Goal: Information Seeking & Learning: Learn about a topic

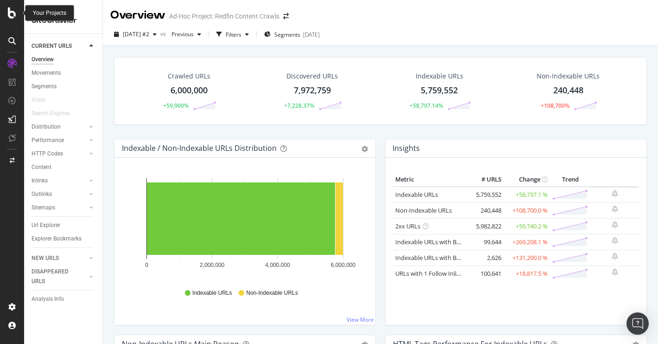
click at [12, 17] on icon at bounding box center [12, 12] width 8 height 11
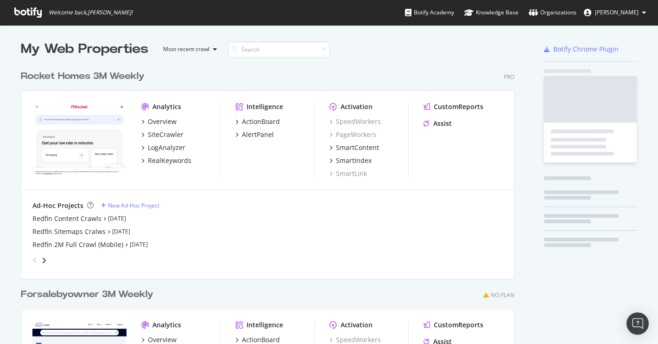
scroll to position [344, 658]
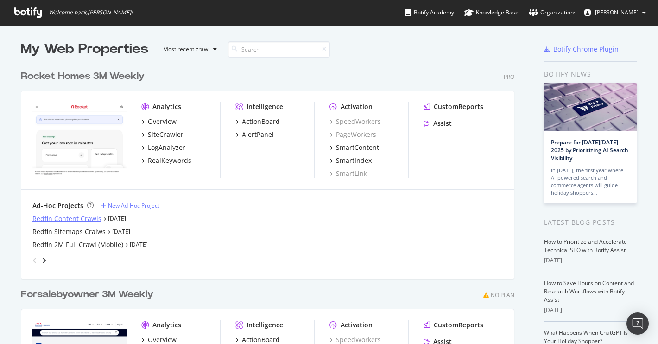
click at [76, 216] on div "Redfin Content Crawls" at bounding box center [66, 218] width 69 height 9
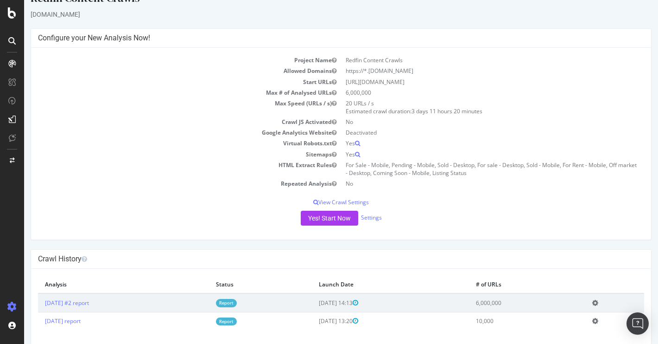
scroll to position [32, 0]
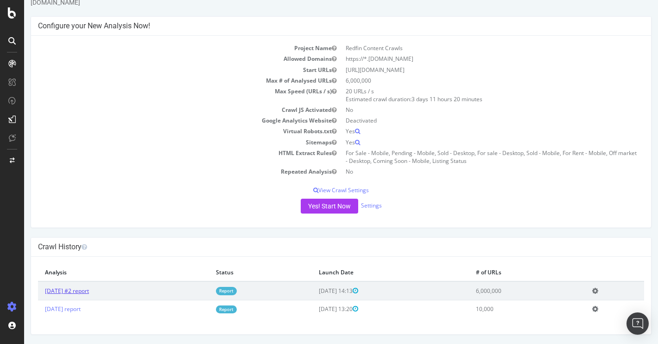
click at [85, 291] on link "[DATE] #2 report" at bounding box center [67, 290] width 44 height 8
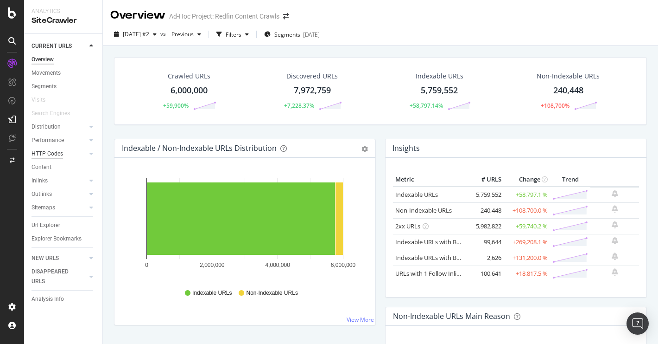
click at [50, 152] on div "HTTP Codes" at bounding box center [48, 154] width 32 height 10
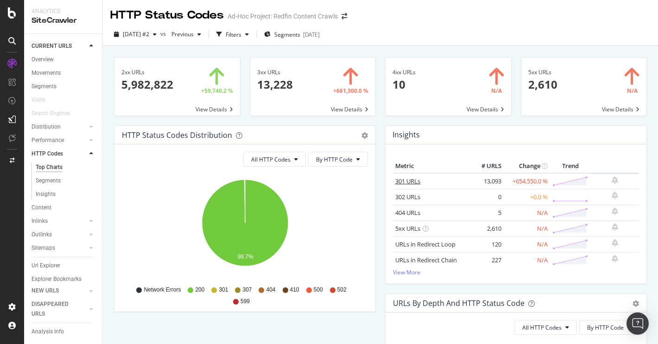
click at [413, 178] on link "301 URLs" at bounding box center [407, 181] width 25 height 8
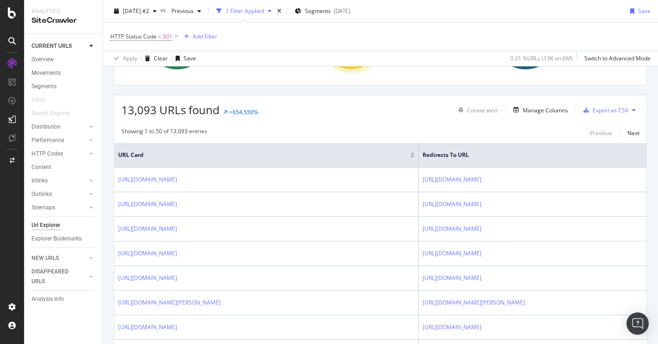
scroll to position [184, 0]
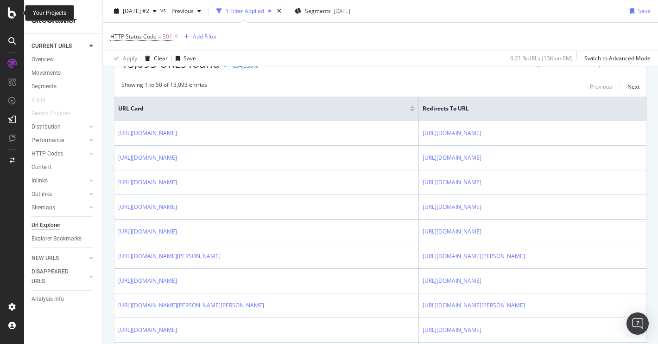
click at [13, 13] on icon at bounding box center [12, 12] width 8 height 11
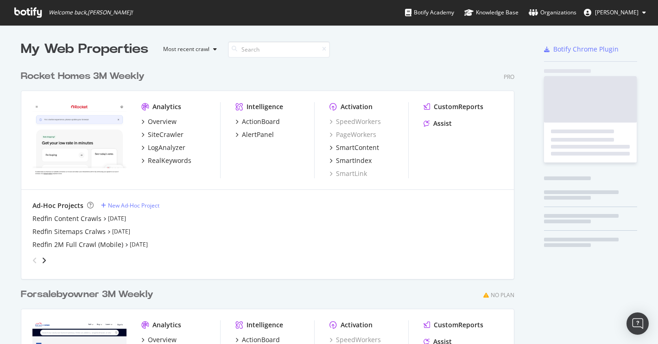
scroll to position [344, 658]
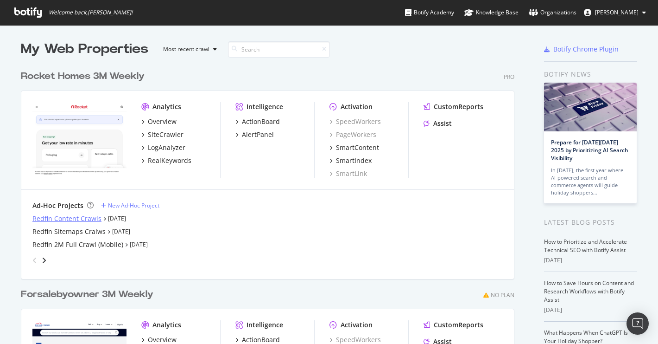
click at [67, 220] on div "Redfin Content Crawls" at bounding box center [66, 218] width 69 height 9
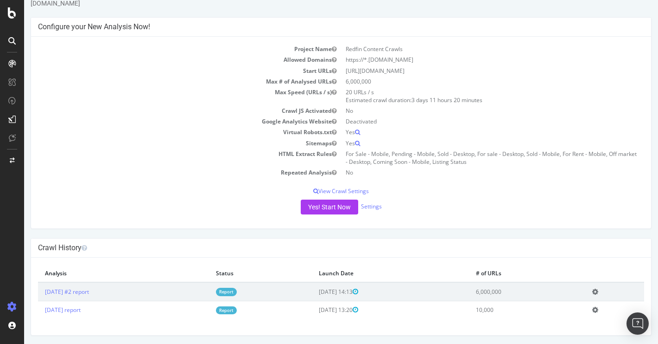
scroll to position [32, 0]
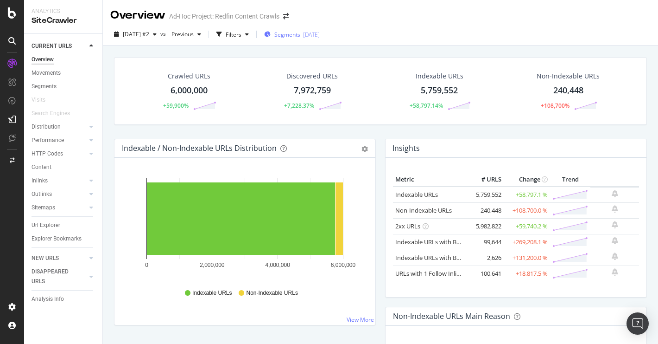
click at [319, 35] on div "Segments [DATE]" at bounding box center [292, 35] width 56 height 8
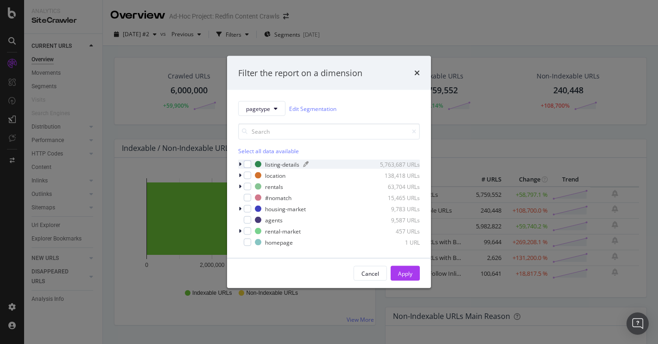
click at [283, 165] on div "listing-details" at bounding box center [282, 164] width 34 height 8
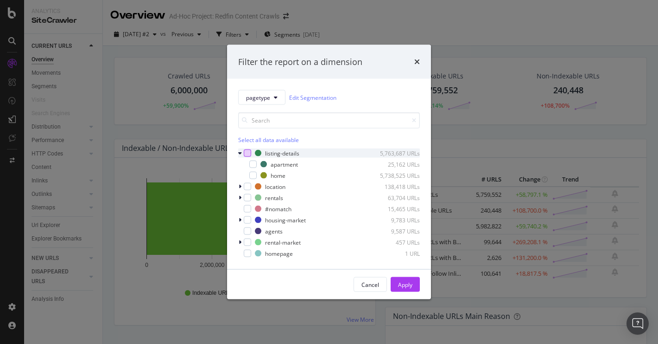
click at [248, 149] on div "modal" at bounding box center [247, 152] width 7 height 7
click at [401, 281] on div "Apply" at bounding box center [405, 284] width 14 height 8
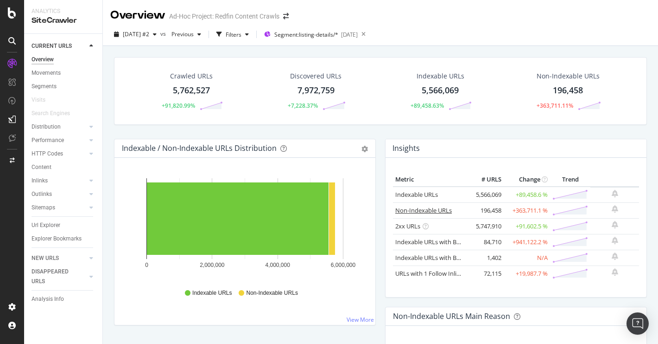
click at [430, 207] on link "Non-Indexable URLs" at bounding box center [423, 210] width 57 height 8
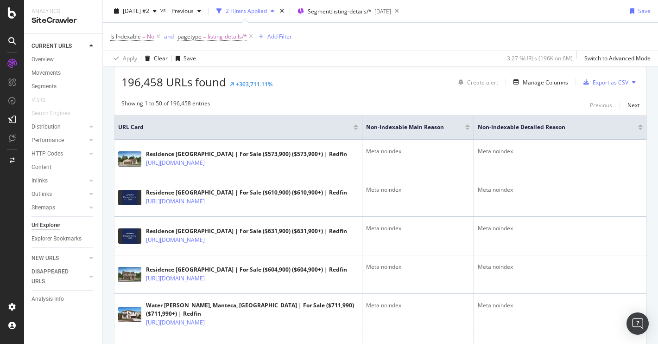
scroll to position [169, 0]
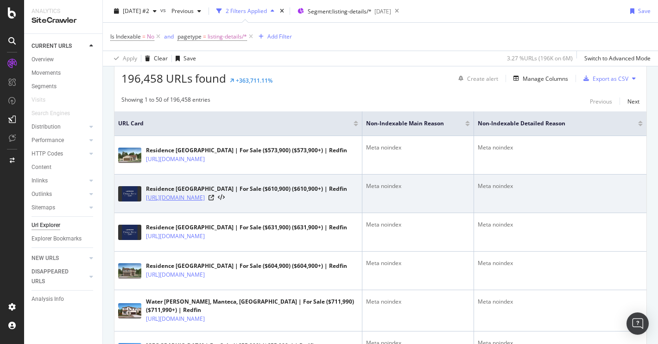
click at [205, 202] on link "[URL][DOMAIN_NAME]" at bounding box center [175, 197] width 59 height 9
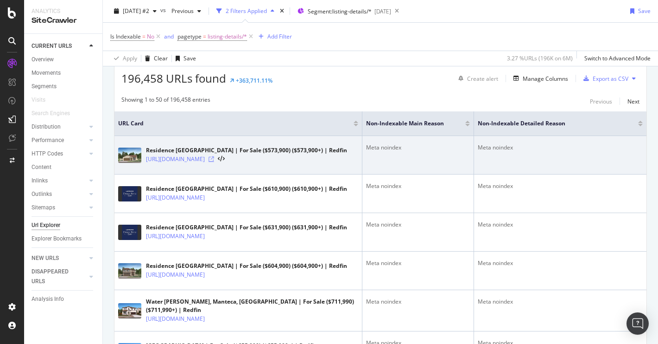
click at [214, 162] on icon at bounding box center [212, 159] width 6 height 6
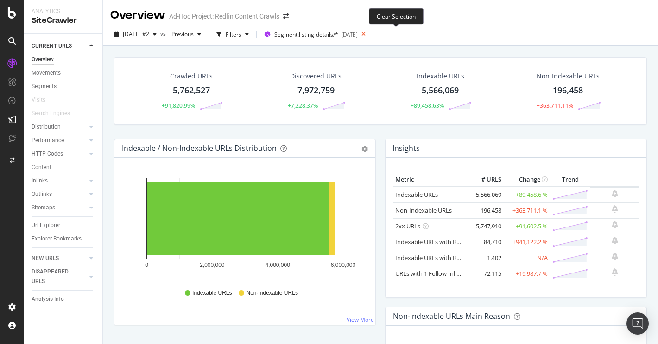
click at [369, 36] on icon at bounding box center [364, 34] width 12 height 13
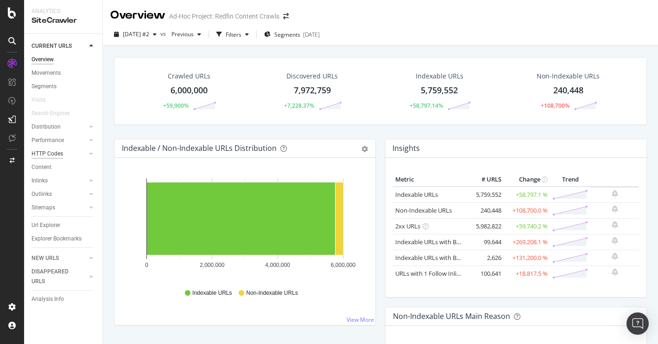
click at [42, 154] on div "HTTP Codes" at bounding box center [48, 154] width 32 height 10
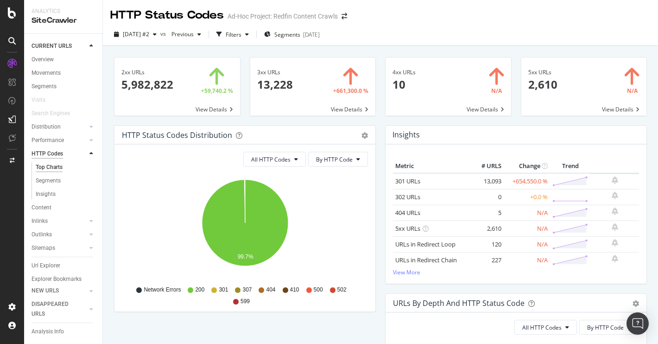
scroll to position [8, 0]
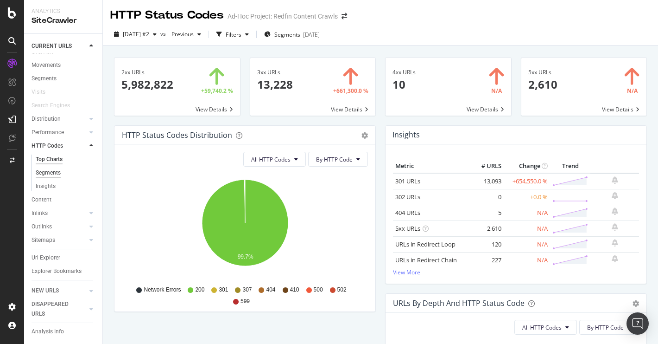
click at [46, 171] on div "Segments" at bounding box center [48, 173] width 25 height 10
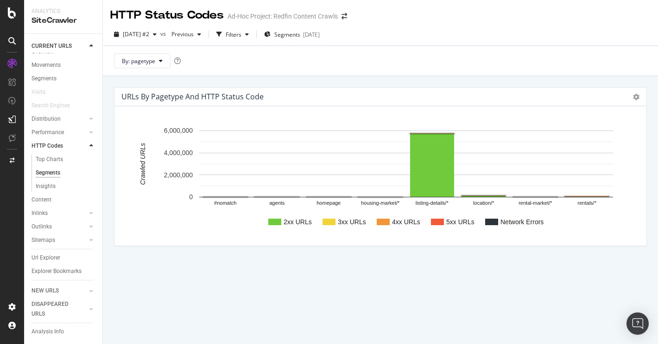
click at [349, 223] on text "3xx URLs" at bounding box center [352, 221] width 28 height 7
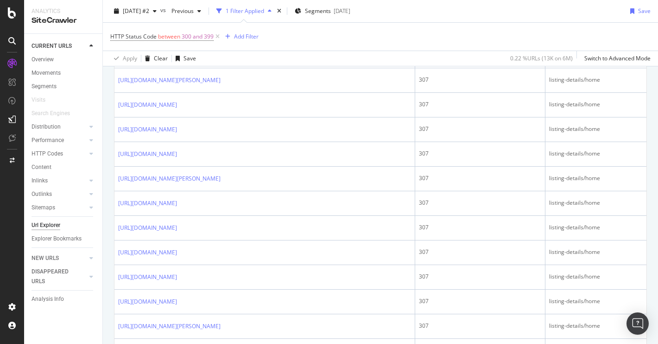
scroll to position [286, 0]
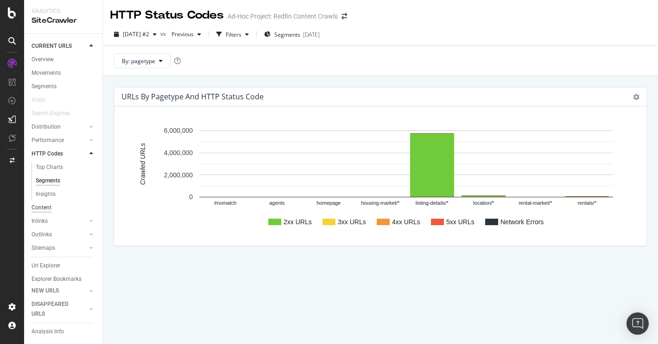
click at [40, 208] on div "Content" at bounding box center [42, 208] width 20 height 10
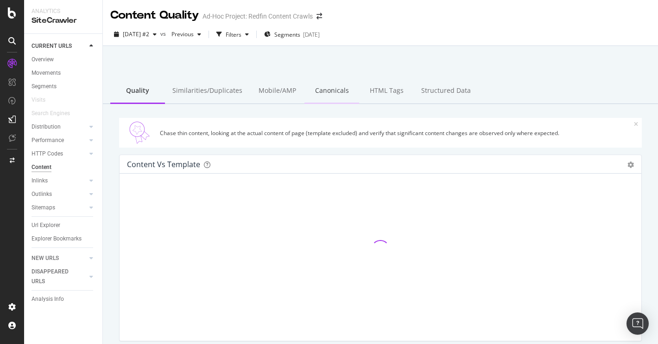
click at [328, 89] on div "Canonicals" at bounding box center [332, 90] width 55 height 25
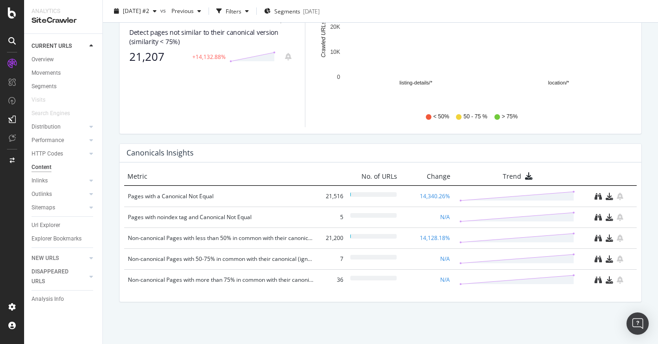
scroll to position [402, 0]
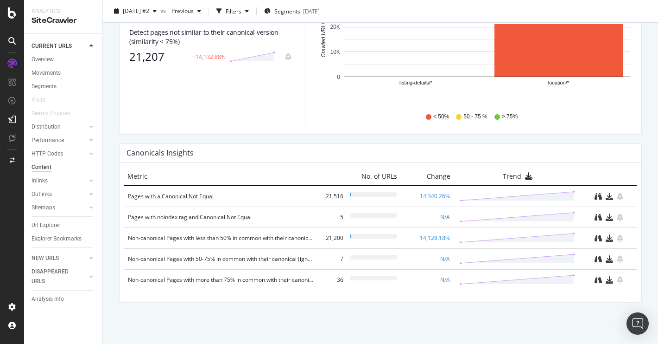
click at [204, 197] on div "Pages with a Canonical Not Equal" at bounding box center [220, 195] width 185 height 9
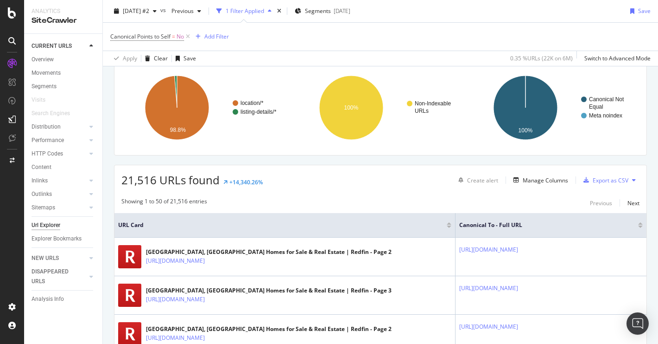
scroll to position [72, 0]
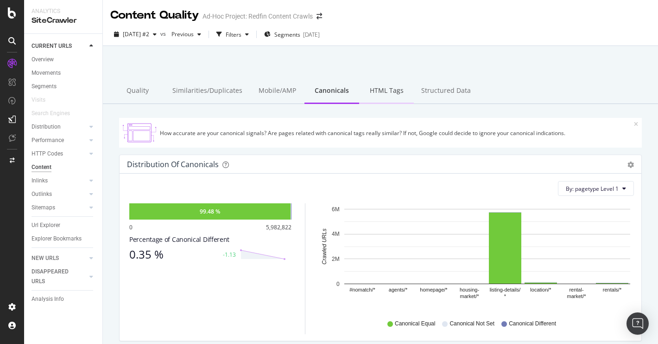
click at [372, 89] on div "HTML Tags" at bounding box center [386, 90] width 55 height 25
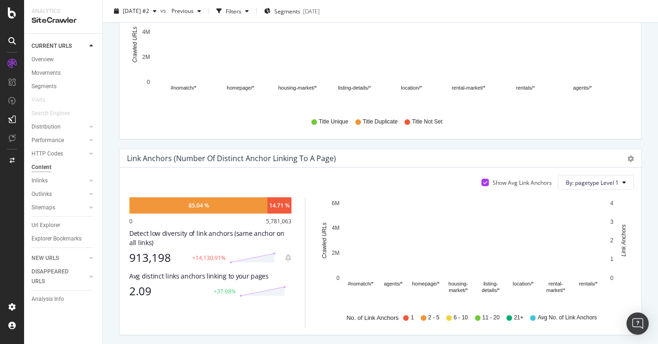
scroll to position [398, 0]
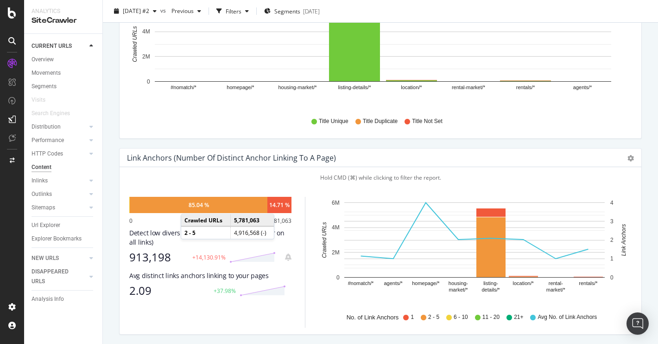
click at [190, 204] on div "85.04 %" at bounding box center [199, 205] width 20 height 8
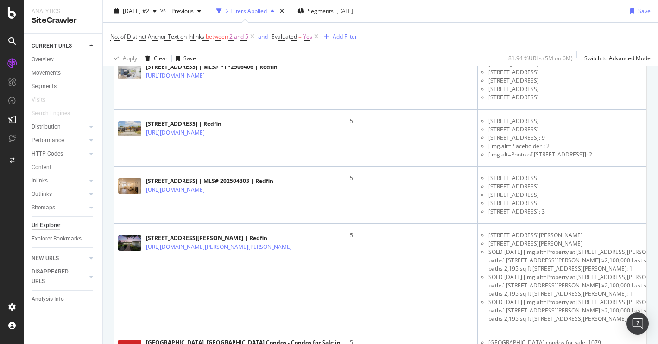
scroll to position [364, 0]
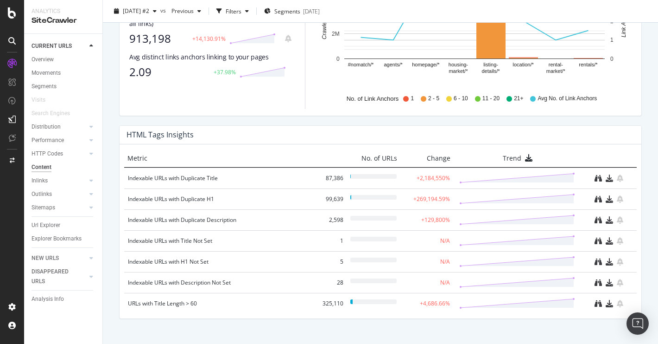
scroll to position [633, 0]
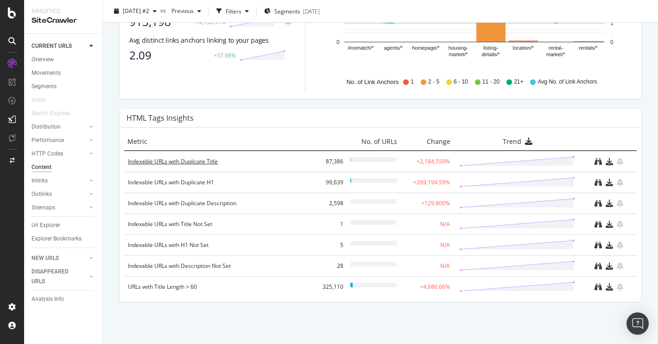
click at [190, 164] on div "Indexable URLs with Duplicate Title" at bounding box center [220, 161] width 185 height 9
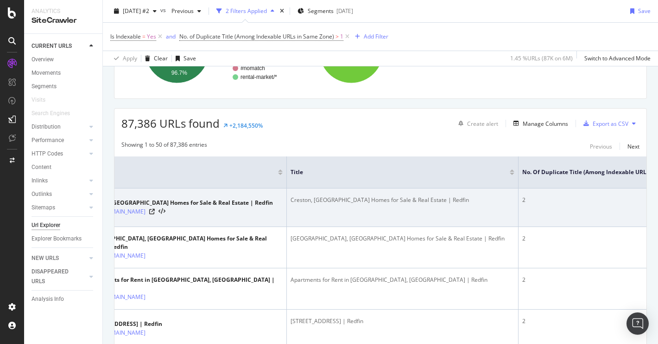
scroll to position [0, 59]
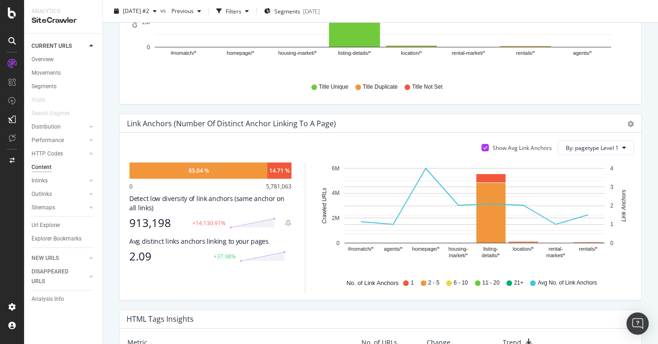
scroll to position [432, 0]
click at [158, 218] on div "913,198" at bounding box center [157, 222] width 57 height 13
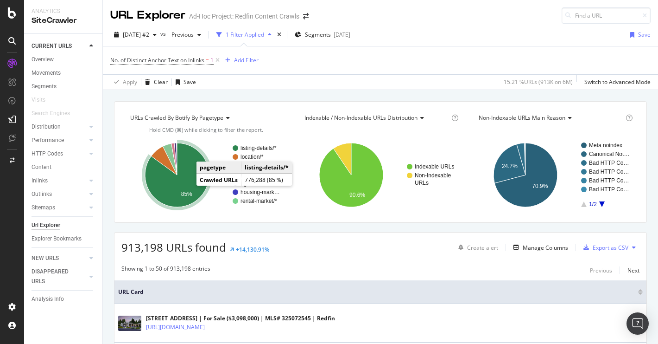
click at [187, 177] on icon "A chart." at bounding box center [177, 175] width 64 height 64
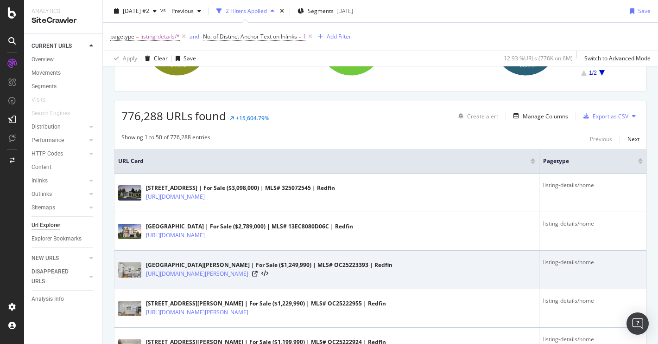
scroll to position [123, 0]
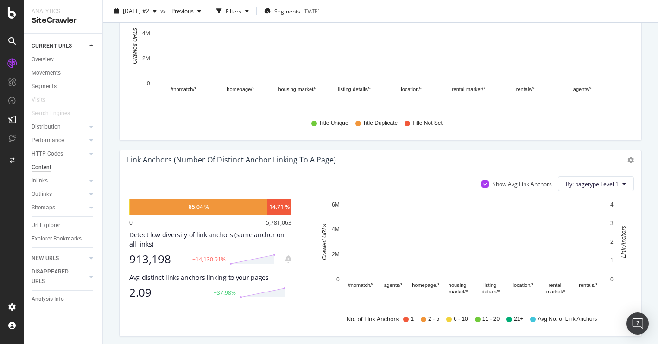
scroll to position [399, 0]
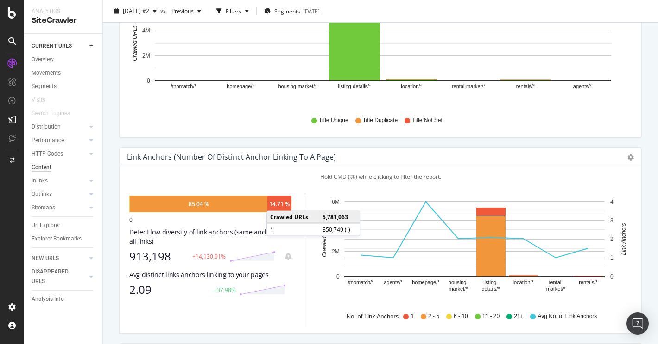
click at [276, 201] on div "14.71 %" at bounding box center [279, 204] width 20 height 8
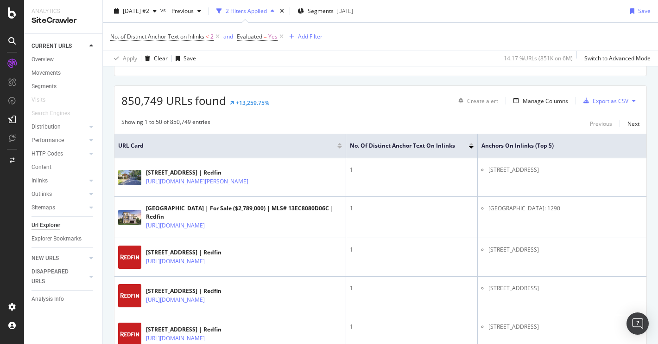
scroll to position [147, 0]
click at [45, 178] on div "Inlinks" at bounding box center [40, 181] width 16 height 10
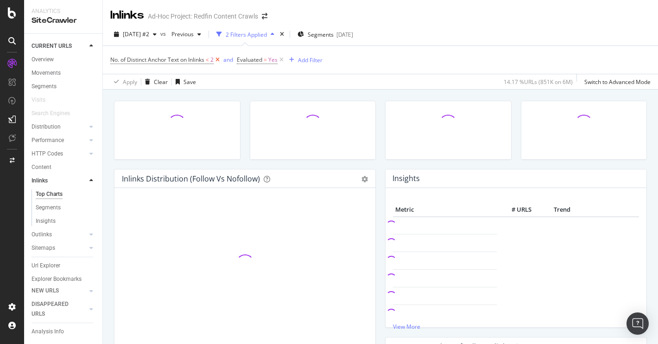
click at [220, 59] on icon at bounding box center [218, 59] width 8 height 9
click at [154, 61] on icon at bounding box center [155, 59] width 8 height 9
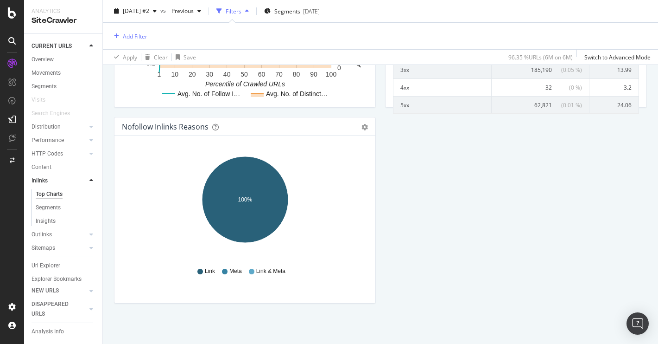
scroll to position [583, 0]
click at [49, 219] on div "Insights" at bounding box center [46, 221] width 20 height 10
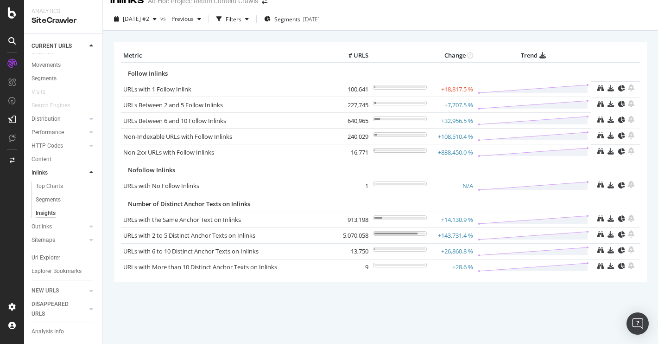
scroll to position [18, 0]
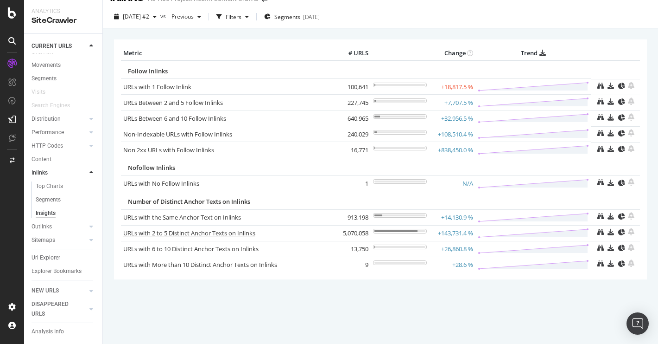
click at [192, 230] on link "URLs with 2 to 5 Distinct Anchor Texts on Inlinks" at bounding box center [189, 233] width 132 height 8
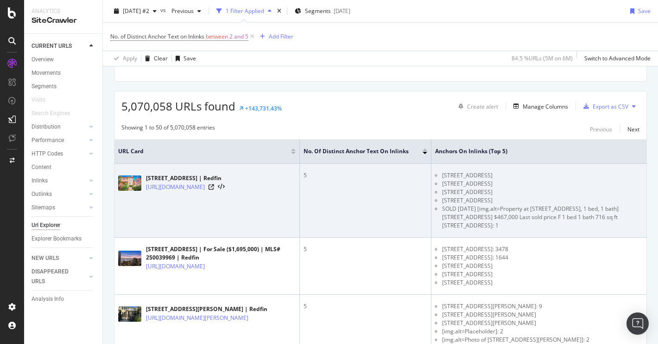
click at [476, 204] on li "[STREET_ADDRESS]" at bounding box center [550, 200] width 217 height 8
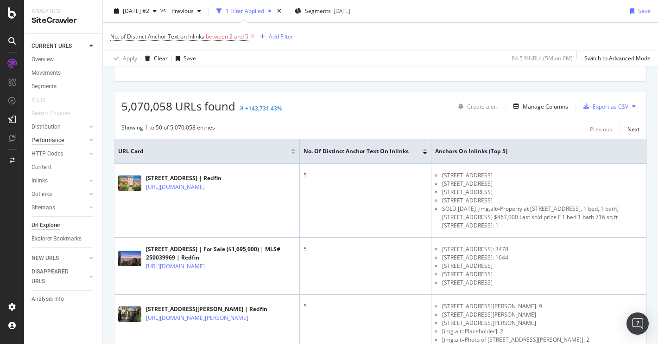
click at [53, 139] on div "Performance" at bounding box center [48, 140] width 32 height 10
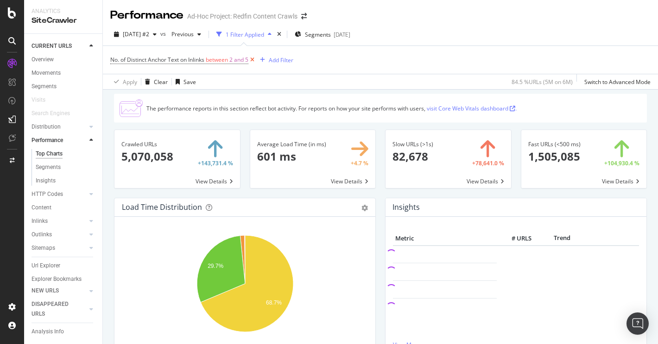
click at [255, 61] on icon at bounding box center [252, 59] width 8 height 9
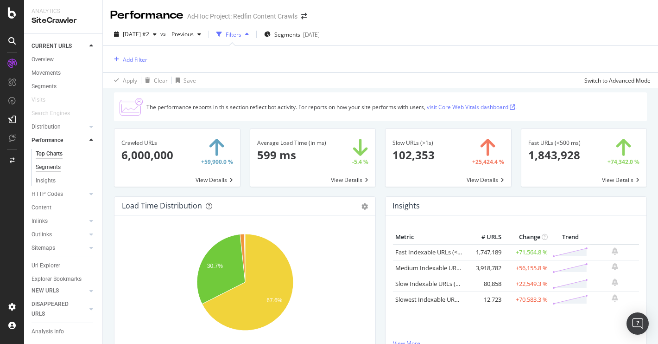
click at [55, 166] on div "Segments" at bounding box center [48, 167] width 25 height 10
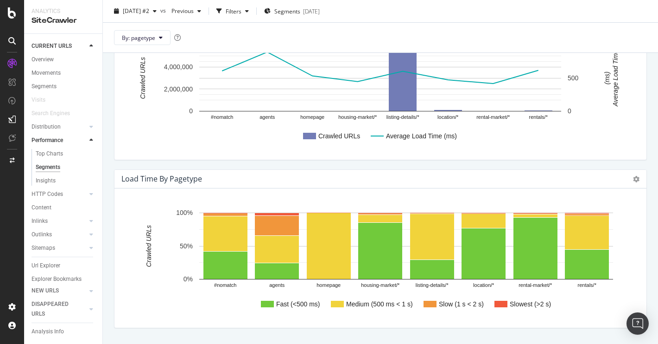
scroll to position [140, 0]
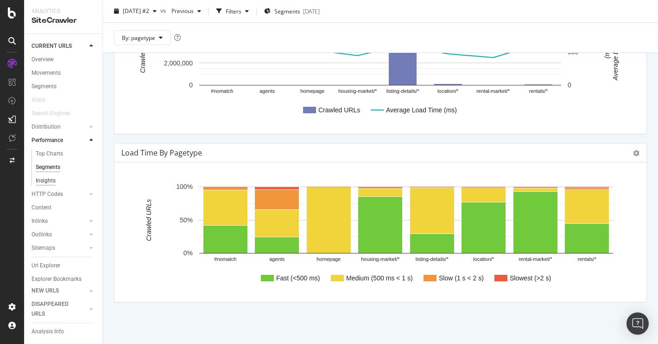
click at [49, 180] on div "Insights" at bounding box center [46, 181] width 20 height 10
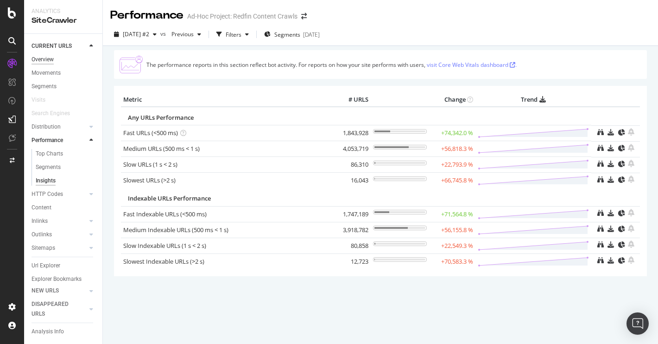
click at [41, 61] on div "Overview" at bounding box center [43, 60] width 22 height 10
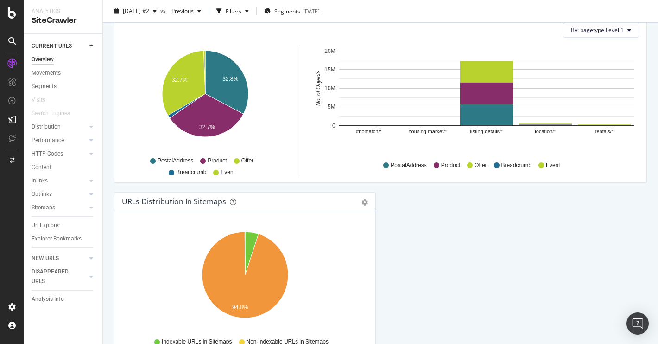
scroll to position [1169, 0]
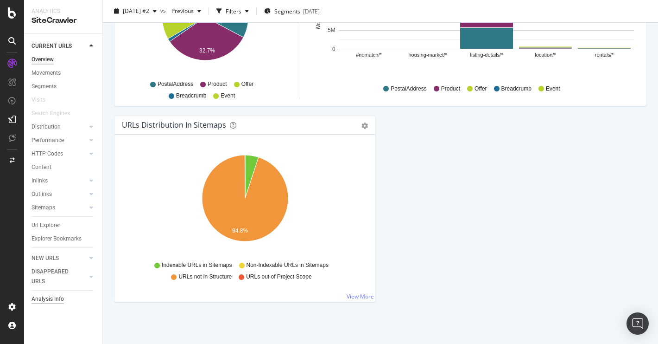
click at [47, 294] on div "Analysis Info" at bounding box center [48, 299] width 32 height 10
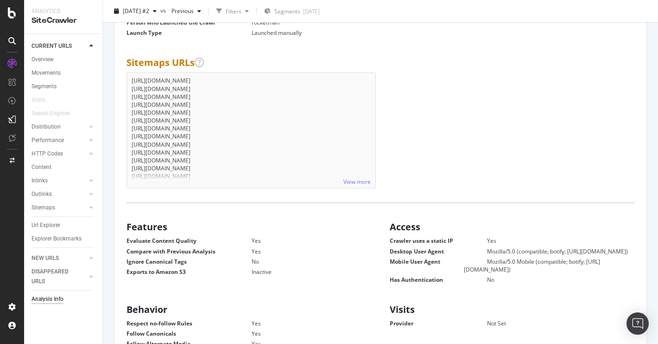
scroll to position [220, 0]
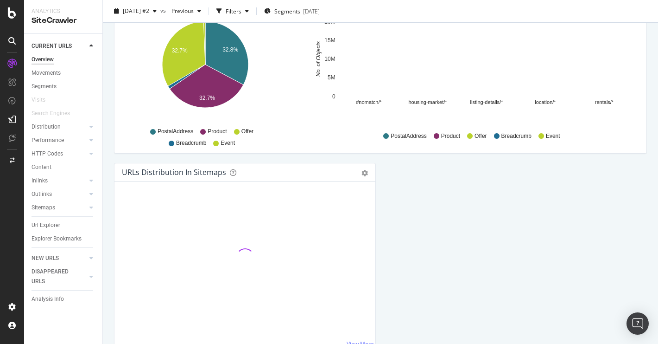
scroll to position [1169, 0]
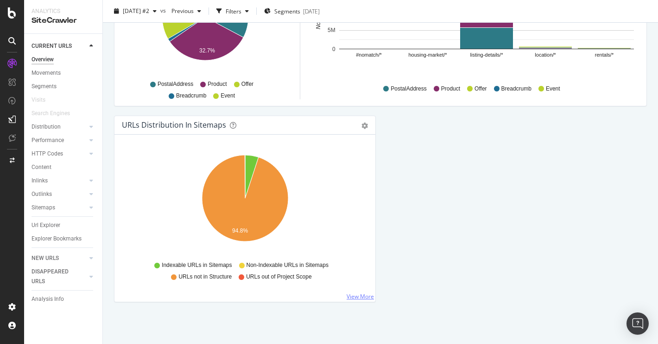
click at [354, 296] on link "View More" at bounding box center [360, 296] width 27 height 8
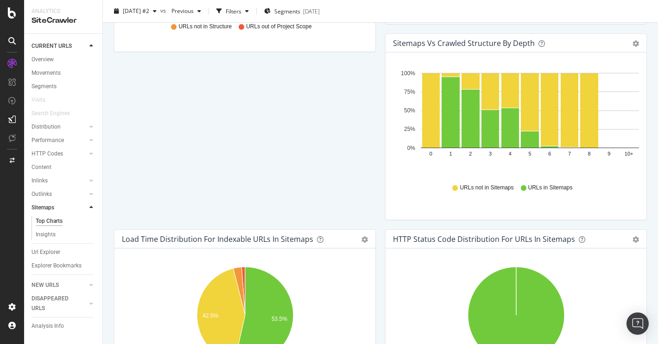
scroll to position [271, 0]
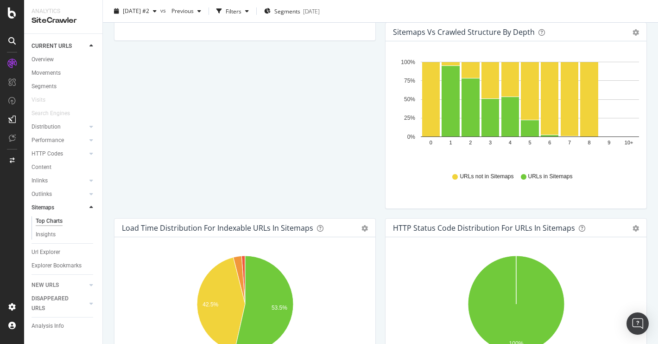
click at [11, 19] on div at bounding box center [12, 172] width 24 height 344
click at [13, 13] on icon at bounding box center [12, 12] width 8 height 11
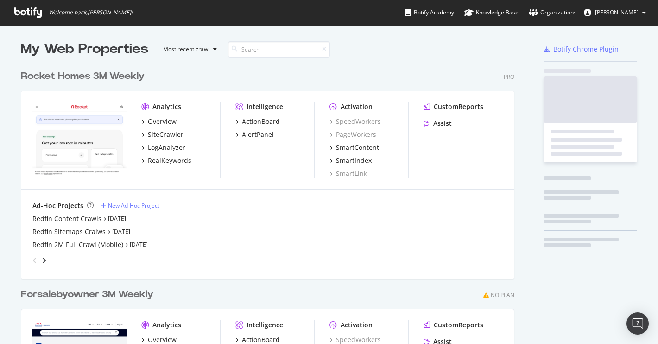
scroll to position [344, 658]
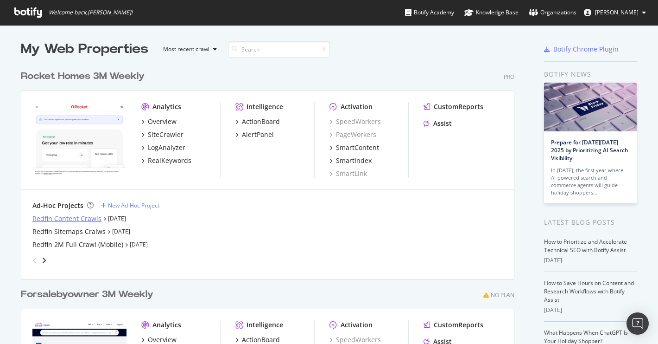
click at [78, 216] on div "Redfin Content Crawls" at bounding box center [66, 218] width 69 height 9
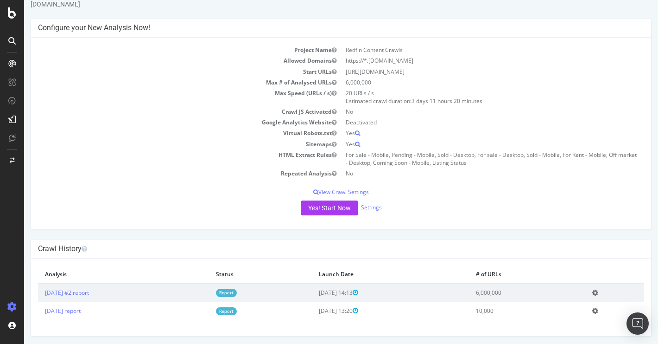
scroll to position [30, 0]
click at [89, 291] on link "[DATE] #2 report" at bounding box center [67, 291] width 44 height 8
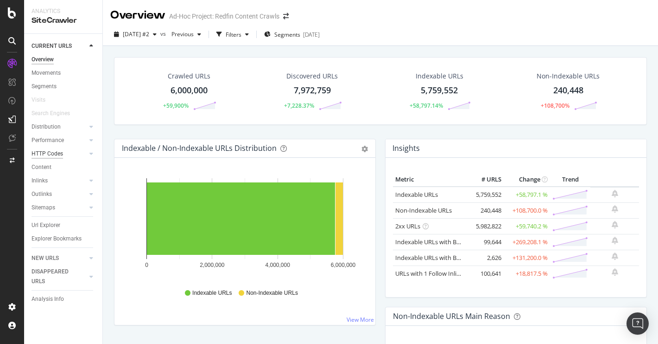
click at [47, 149] on div "HTTP Codes" at bounding box center [48, 154] width 32 height 10
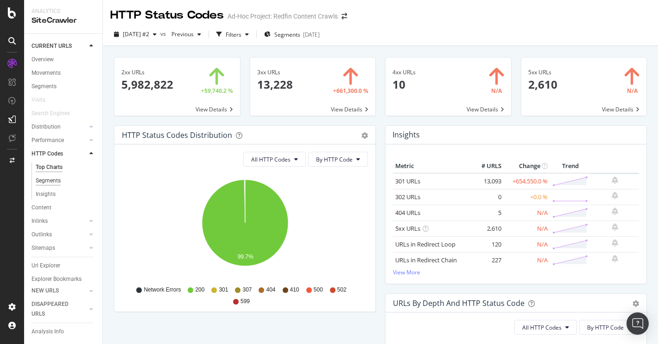
click at [56, 180] on div "Segments" at bounding box center [48, 181] width 25 height 10
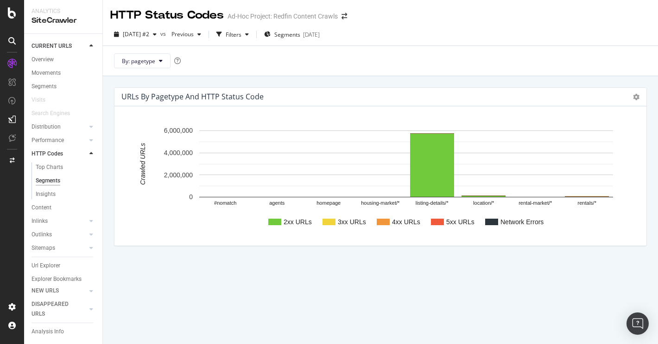
click at [432, 302] on div "URLs by pagetype and HTTP Status Code Chart (by Value) Chart (by Percentage) Ta…" at bounding box center [380, 209] width 555 height 267
click at [48, 193] on div "Insights" at bounding box center [46, 194] width 20 height 10
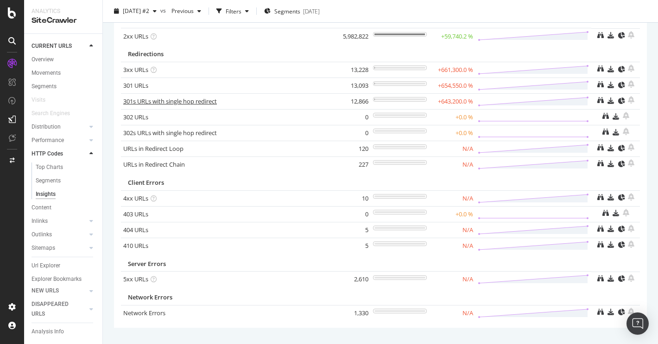
scroll to position [84, 0]
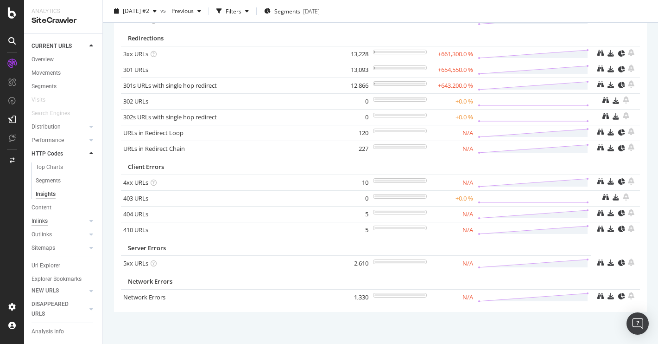
click at [38, 219] on div "Inlinks" at bounding box center [40, 221] width 16 height 10
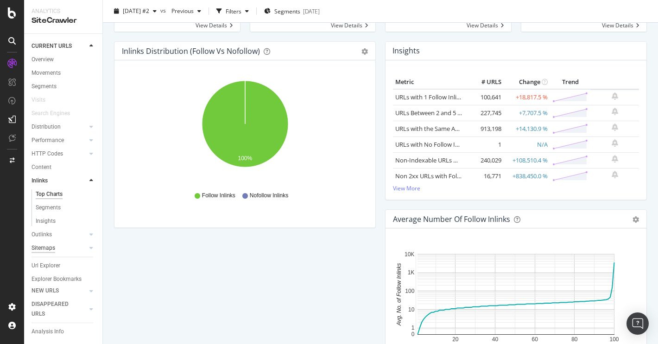
click at [41, 249] on div "Sitemaps" at bounding box center [44, 248] width 24 height 10
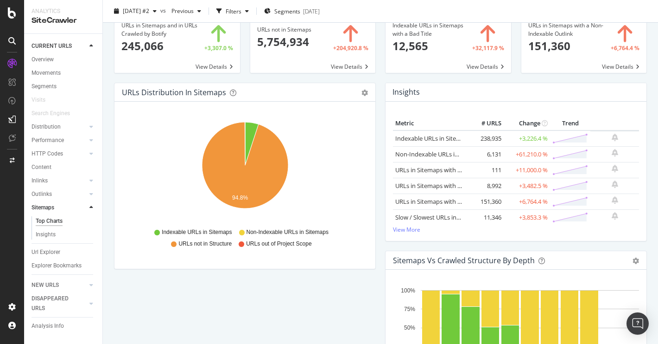
scroll to position [27, 0]
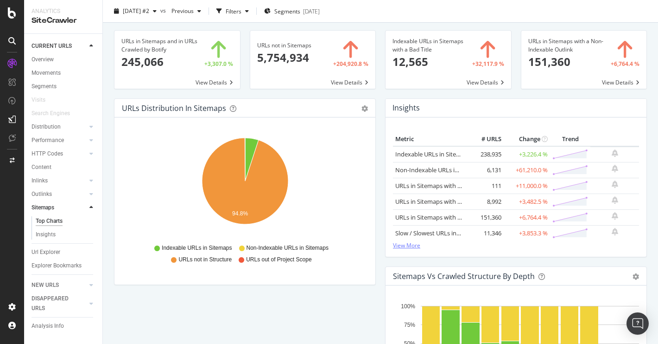
click at [413, 244] on link "View More" at bounding box center [516, 245] width 246 height 8
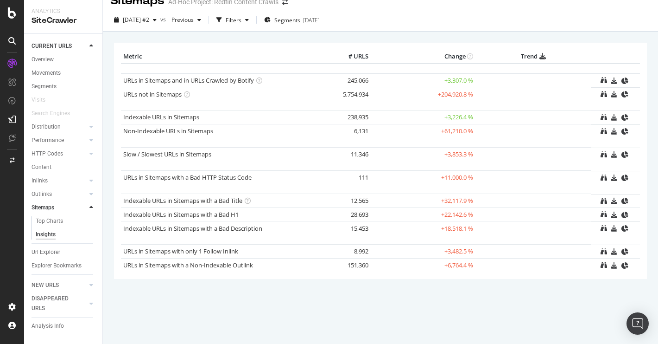
scroll to position [27, 0]
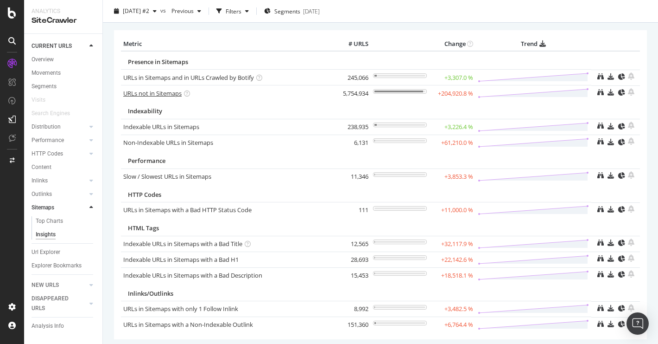
click at [162, 91] on link "URLs not in Sitemaps" at bounding box center [152, 93] width 58 height 8
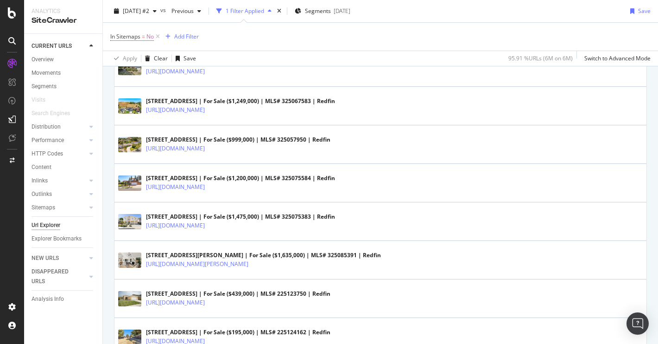
scroll to position [434, 0]
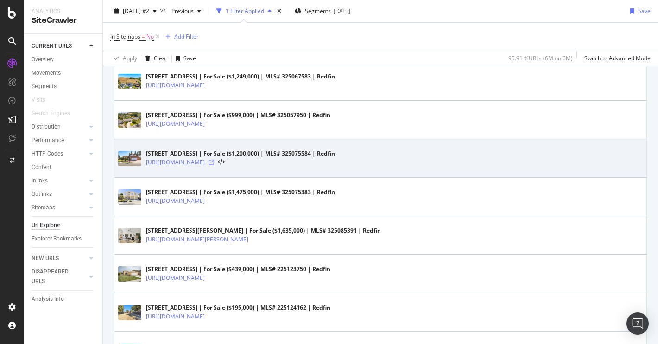
click at [214, 162] on icon at bounding box center [212, 162] width 6 height 6
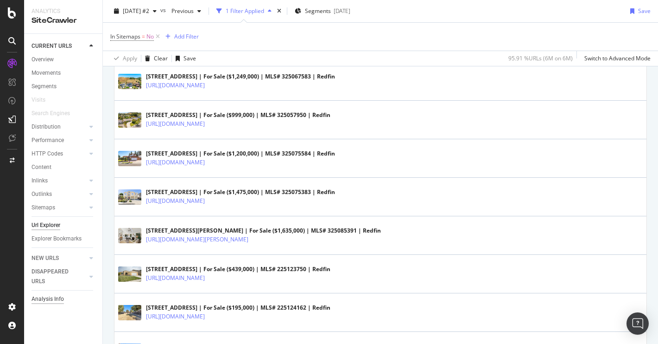
click at [54, 295] on div "Analysis Info" at bounding box center [48, 299] width 32 height 10
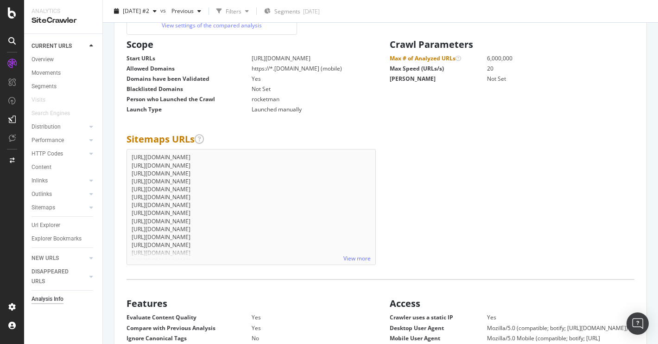
scroll to position [163, 0]
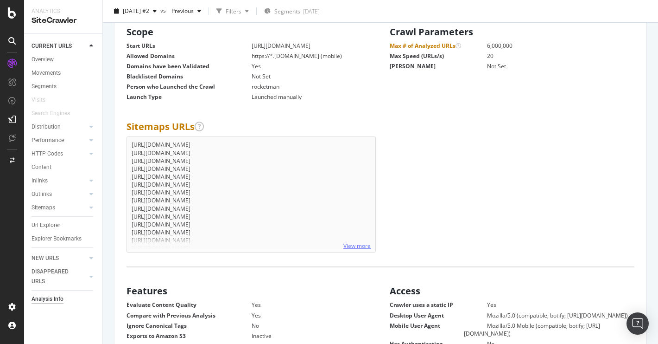
click at [354, 248] on link "View more" at bounding box center [357, 246] width 27 height 8
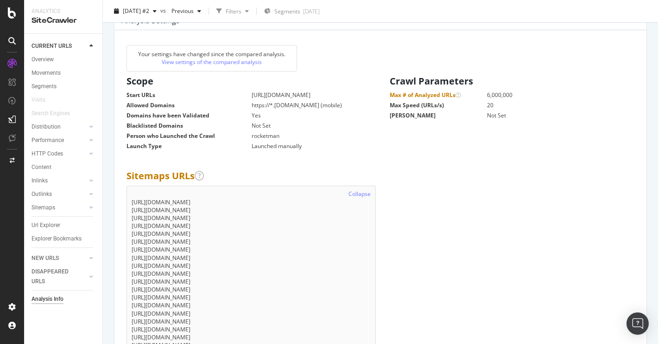
scroll to position [113, 0]
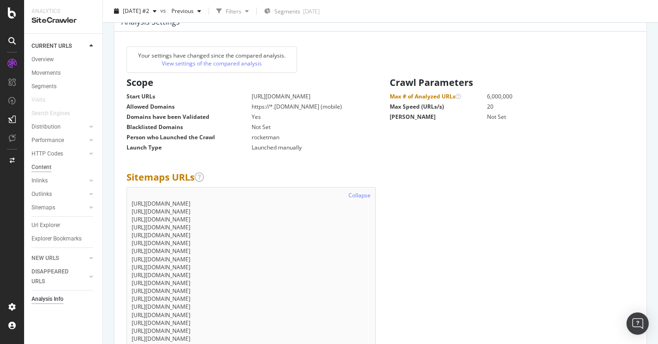
click at [39, 170] on div "Content" at bounding box center [42, 167] width 20 height 10
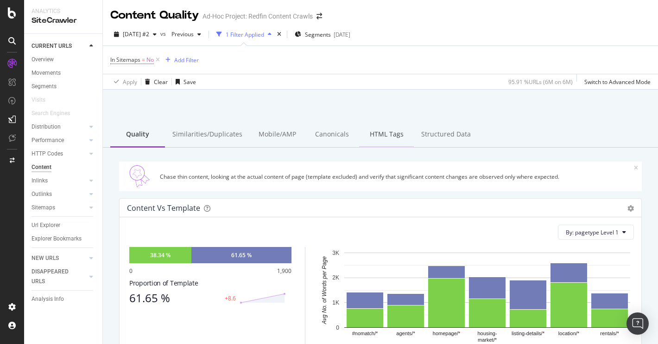
click at [371, 137] on div "HTML Tags" at bounding box center [386, 134] width 55 height 25
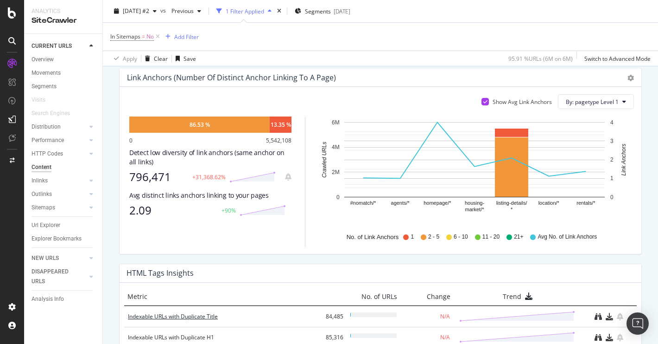
scroll to position [519, 0]
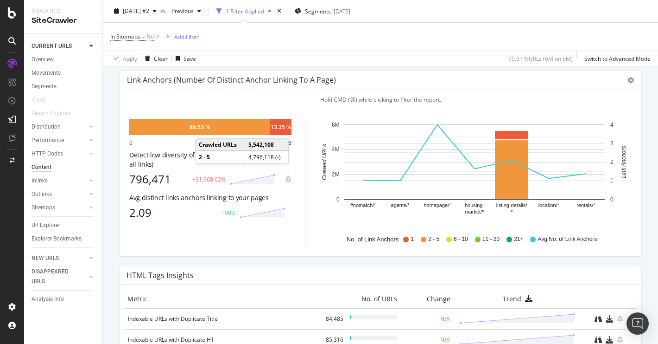
click at [204, 129] on div "86.53 %" at bounding box center [200, 127] width 20 height 8
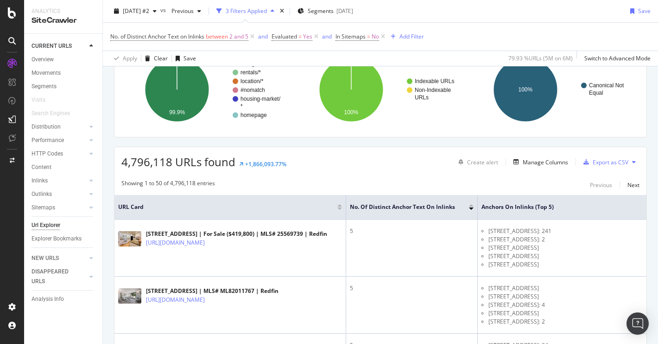
scroll to position [49, 0]
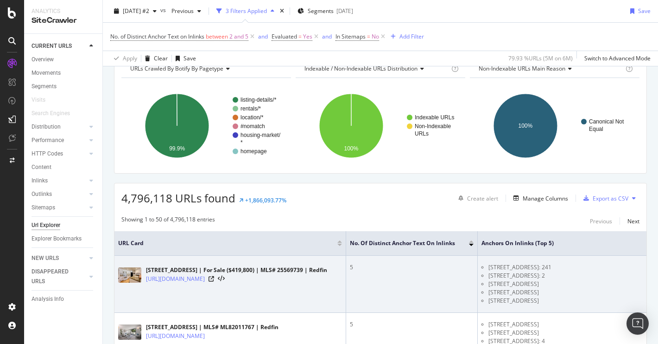
drag, startPoint x: 614, startPoint y: 301, endPoint x: 490, endPoint y: 270, distance: 127.7
click at [490, 269] on ul "[STREET_ADDRESS]: 241 [STREET_ADDRESS]: 2 [STREET_ADDRESS]: 1 [STREET_ADDRESS]:…" at bounding box center [594, 284] width 224 height 42
click at [562, 286] on li "[STREET_ADDRESS]" at bounding box center [597, 284] width 217 height 8
drag, startPoint x: 618, startPoint y: 300, endPoint x: 488, endPoint y: 266, distance: 134.4
click at [488, 266] on ul "[STREET_ADDRESS]: 241 [STREET_ADDRESS]: 2 [STREET_ADDRESS]: 1 [STREET_ADDRESS]:…" at bounding box center [594, 284] width 224 height 42
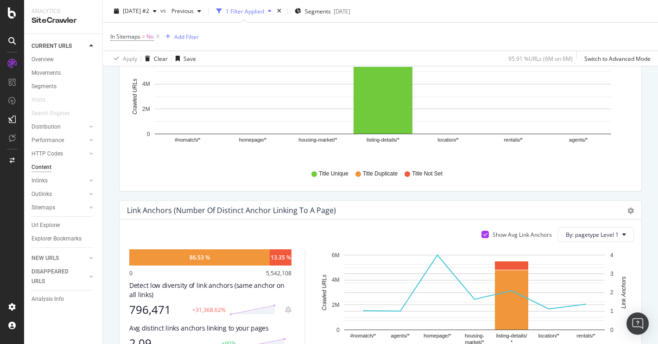
scroll to position [402, 0]
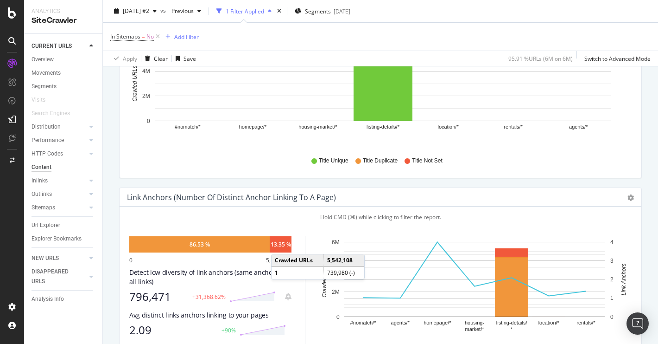
click at [280, 245] on div "13.35 %" at bounding box center [281, 244] width 20 height 8
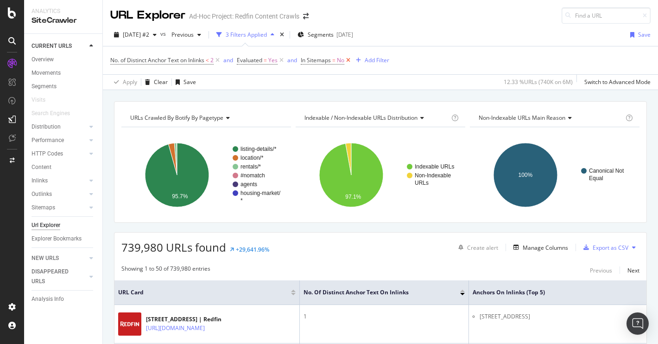
click at [349, 61] on icon at bounding box center [348, 60] width 8 height 9
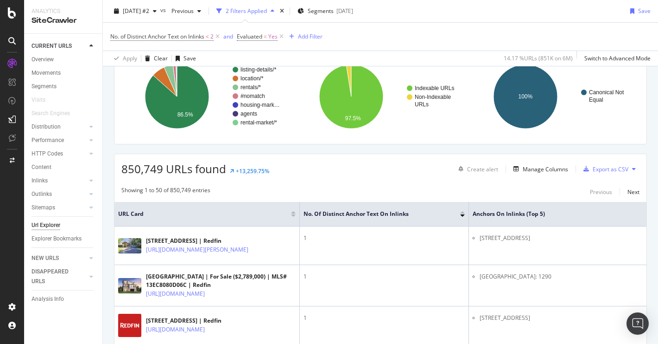
scroll to position [48, 0]
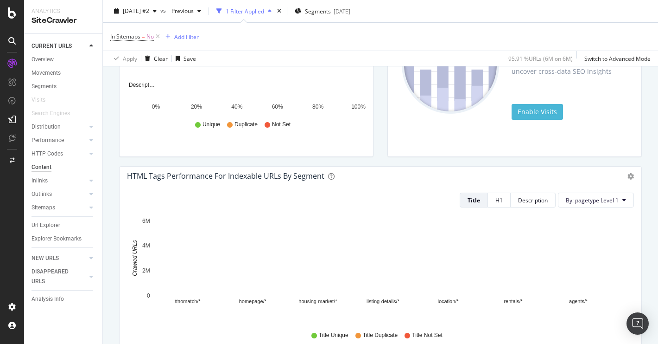
scroll to position [425, 0]
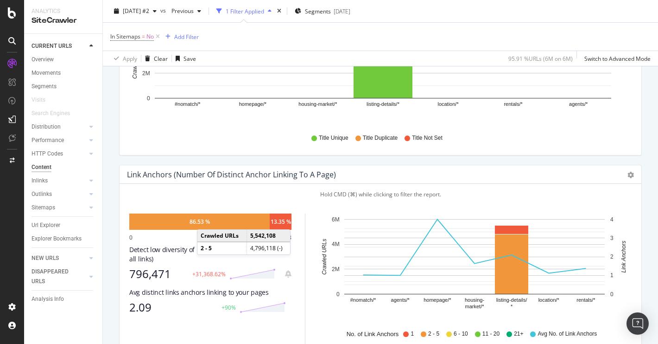
click at [206, 220] on div "86.53 %" at bounding box center [200, 221] width 20 height 8
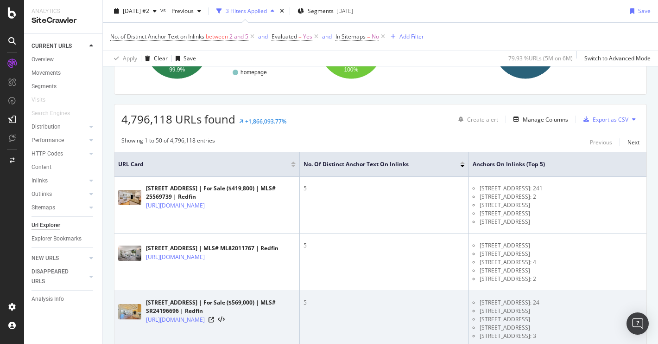
scroll to position [88, 0]
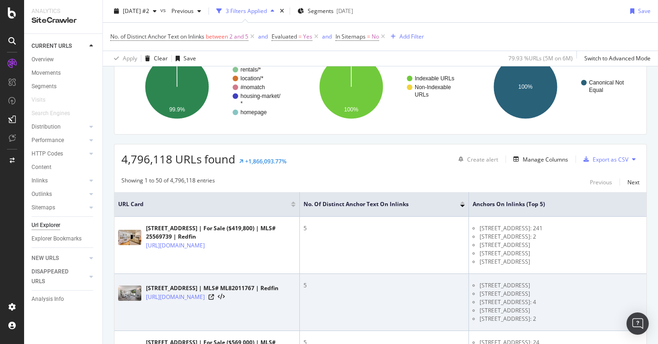
drag, startPoint x: 477, startPoint y: 287, endPoint x: 561, endPoint y: 323, distance: 91.4
click at [561, 323] on td "1 Appian Way Apt 715-[GEOGRAPHIC_DATA], [GEOGRAPHIC_DATA]: 9 [STREET_ADDRESS]: …" at bounding box center [585, 302] width 232 height 57
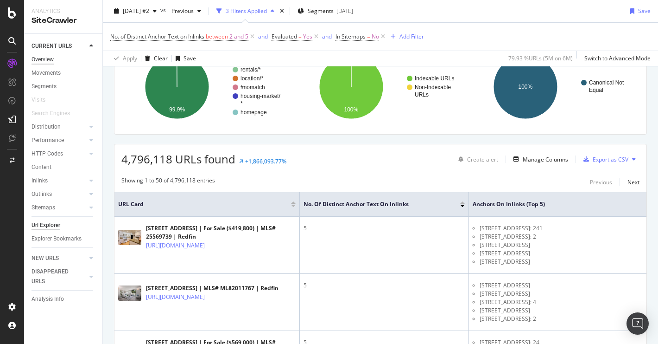
click at [40, 59] on div "Overview" at bounding box center [43, 60] width 22 height 10
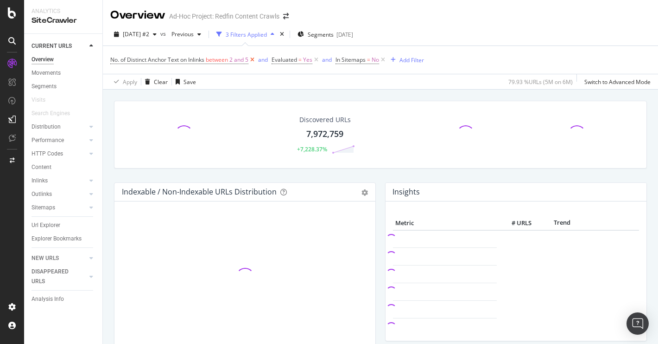
click at [255, 62] on icon at bounding box center [252, 59] width 8 height 9
click at [154, 59] on icon at bounding box center [155, 59] width 8 height 9
click at [158, 60] on icon at bounding box center [158, 59] width 8 height 9
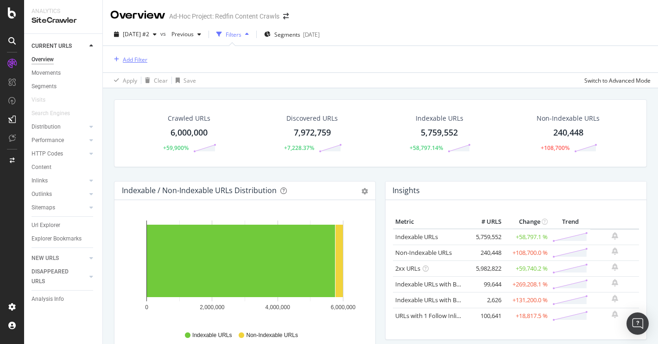
click at [117, 58] on icon "button" at bounding box center [116, 60] width 5 height 6
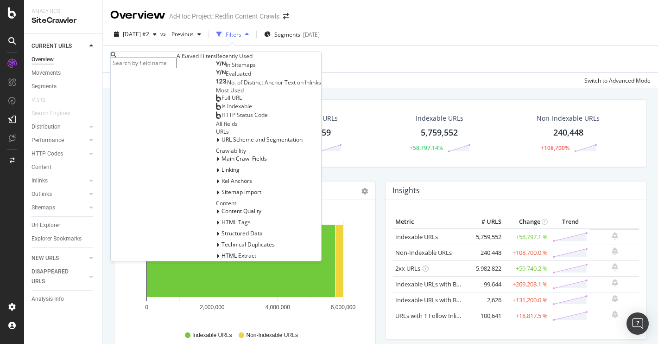
scroll to position [159, 0]
click at [216, 259] on icon at bounding box center [217, 256] width 3 height 6
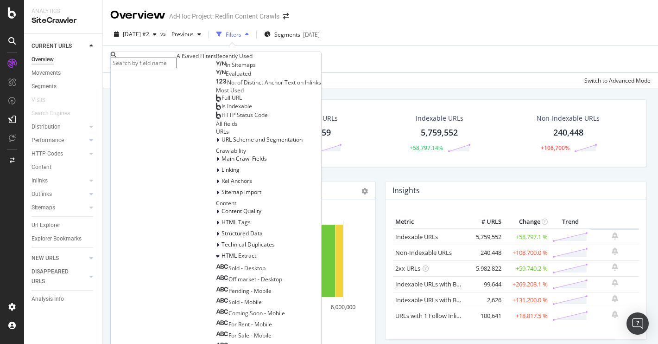
scroll to position [260, 0]
click at [229, 298] on span "Sold - Mobile" at bounding box center [245, 302] width 33 height 8
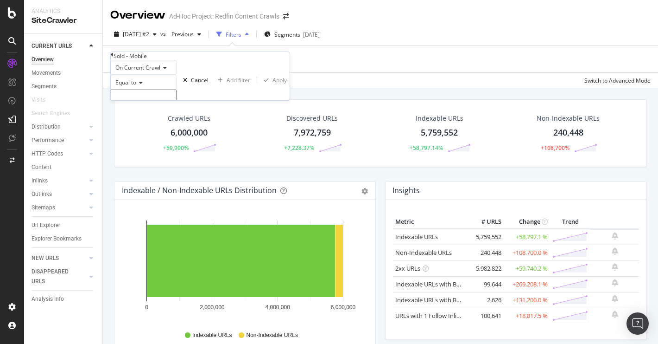
click at [208, 100] on div "On Current Crawl Equal to Cancel Add filter Apply" at bounding box center [200, 80] width 179 height 40
click at [177, 100] on input "text" at bounding box center [144, 94] width 66 height 11
click at [137, 109] on span "Sold" at bounding box center [126, 105] width 24 height 8
type input "Sold"
click at [273, 87] on div "Apply" at bounding box center [280, 83] width 14 height 8
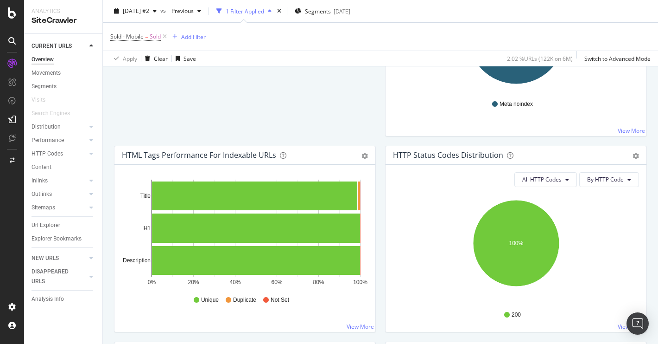
scroll to position [401, 0]
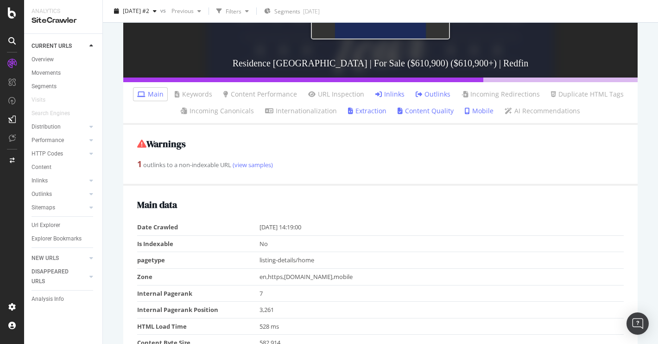
scroll to position [185, 0]
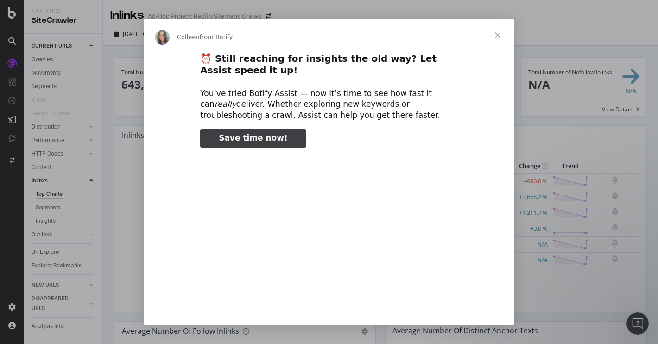
scroll to position [28, 0]
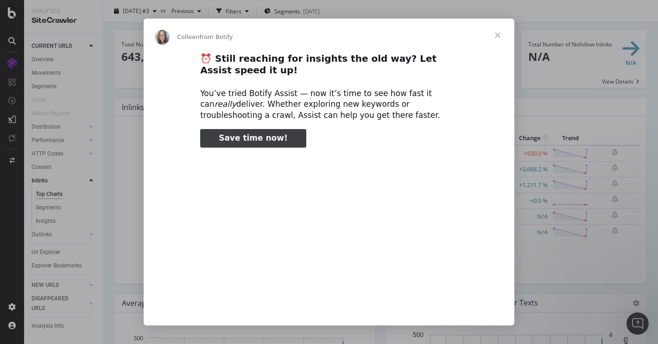
click at [500, 31] on span "Close" at bounding box center [497, 35] width 33 height 33
